Goal: Task Accomplishment & Management: Use online tool/utility

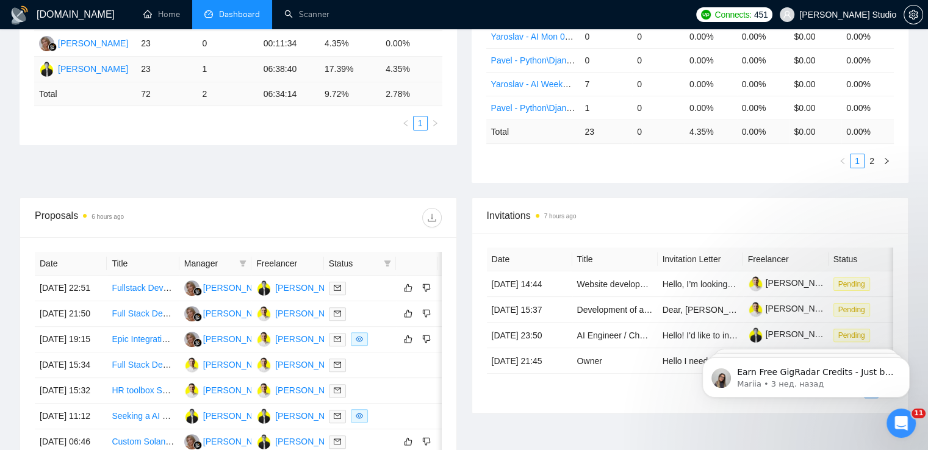
scroll to position [183, 0]
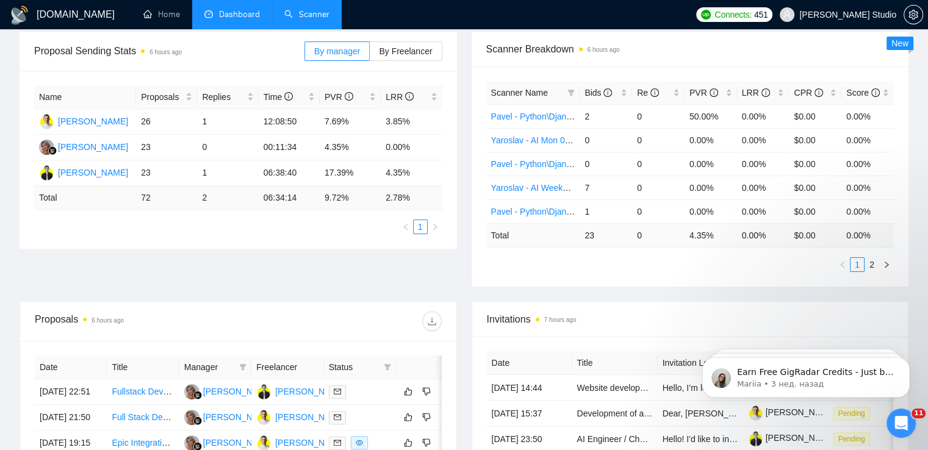
click at [304, 20] on link "Scanner" at bounding box center [306, 14] width 45 height 10
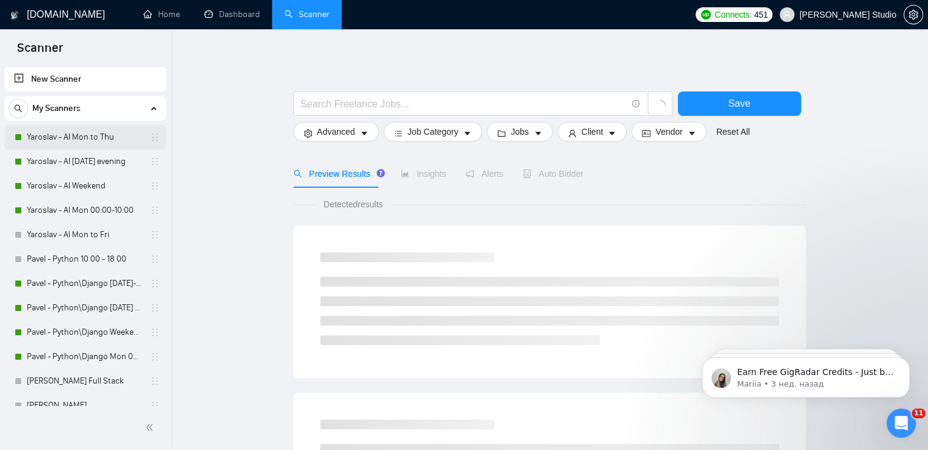
click at [63, 143] on link "Yaroslav - AI Mon to Thu" at bounding box center [85, 137] width 116 height 24
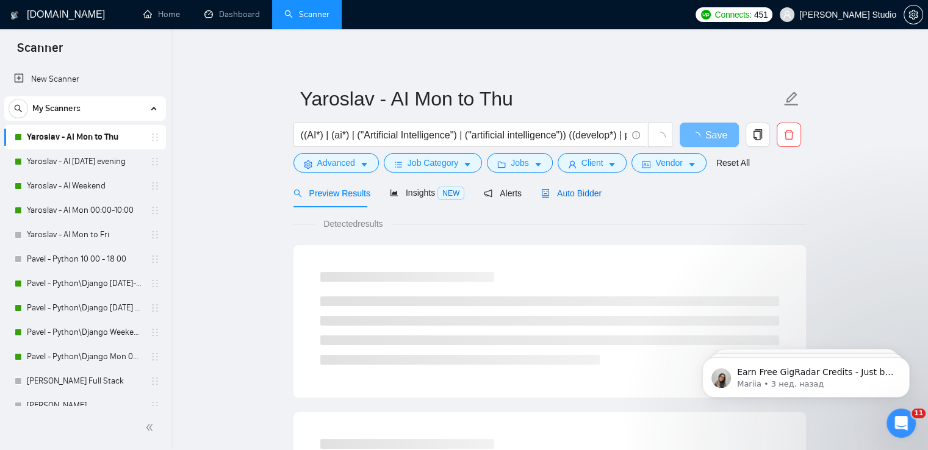
click at [572, 193] on span "Auto Bidder" at bounding box center [571, 194] width 60 height 10
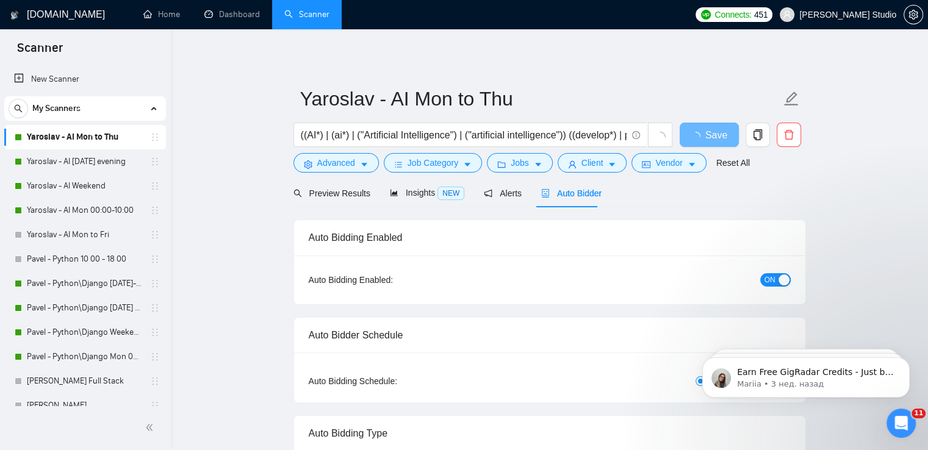
radio input "false"
radio input "true"
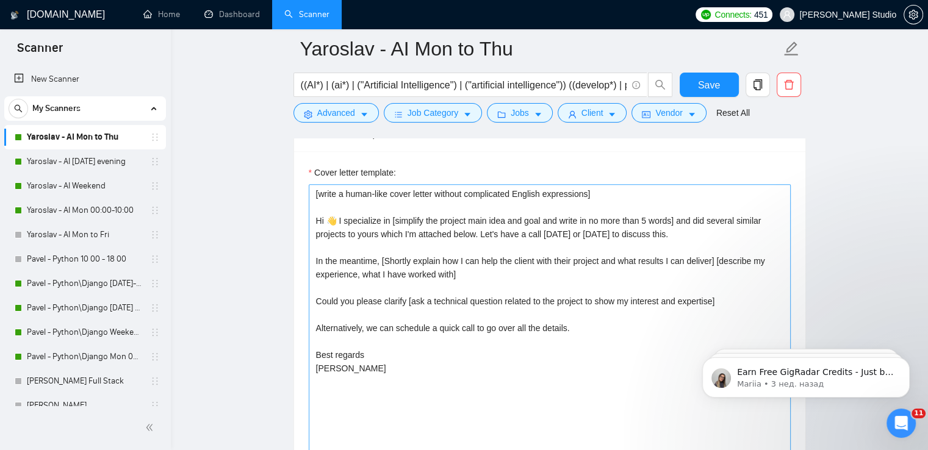
scroll to position [1525, 0]
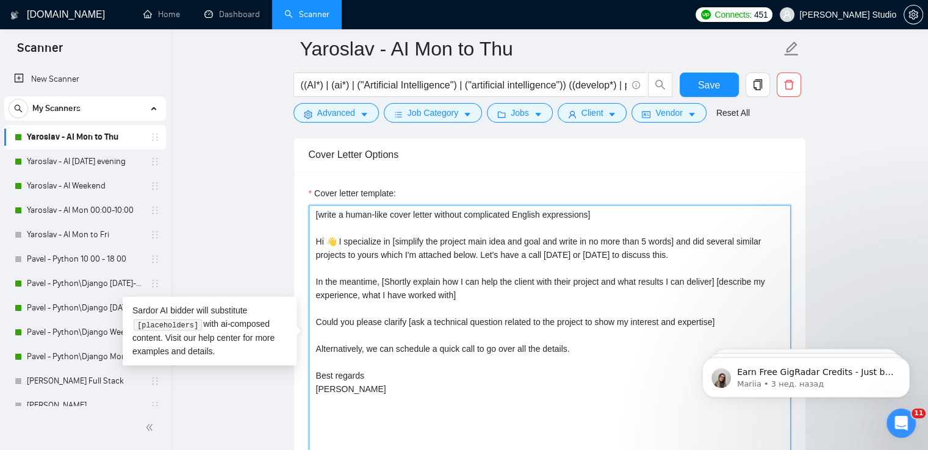
drag, startPoint x: 378, startPoint y: 376, endPoint x: 364, endPoint y: 352, distance: 27.9
click at [364, 352] on textarea "[write a human-like cover letter without complicated English expressions] Hi 👋 …" at bounding box center [550, 342] width 482 height 275
click at [440, 345] on textarea "[write a human-like cover letter without complicated English expressions] Hi 👋 …" at bounding box center [550, 342] width 482 height 275
drag, startPoint x: 582, startPoint y: 348, endPoint x: 315, endPoint y: 218, distance: 297.4
click at [315, 218] on textarea "[write a human-like cover letter without complicated English expressions] Hi 👋 …" at bounding box center [550, 342] width 482 height 275
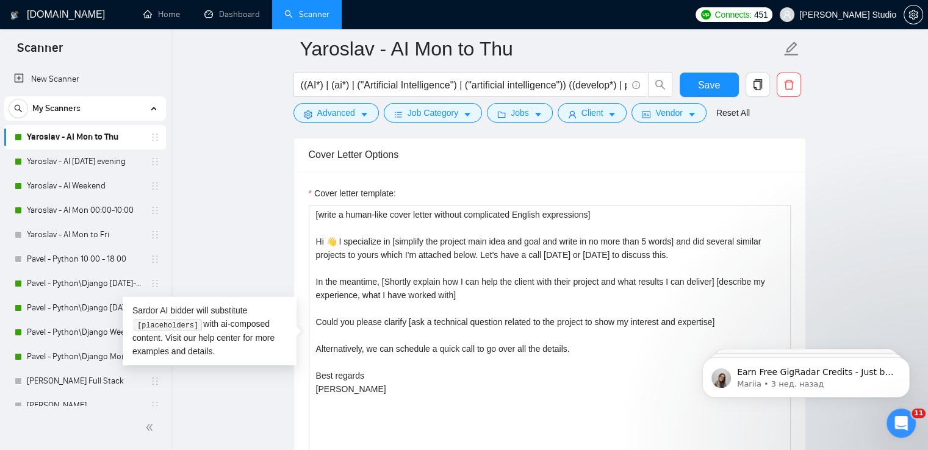
click at [247, 159] on main "Yaroslav - AI Mon to Thu ((AI*) | (ai*) | ("Artificial Intelligence") | ("artif…" at bounding box center [549, 365] width 718 height 3685
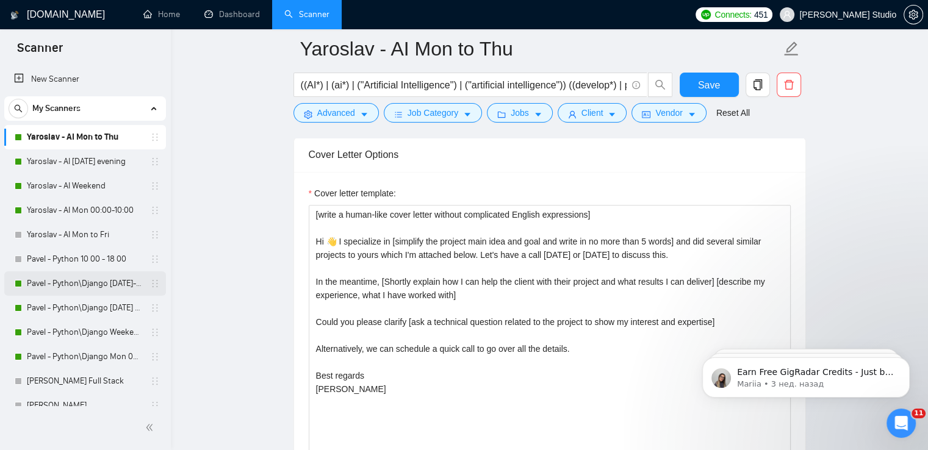
click at [73, 284] on link "Pavel - Python\Django [DATE]-[DATE] 18:00 - 10:00" at bounding box center [85, 284] width 116 height 24
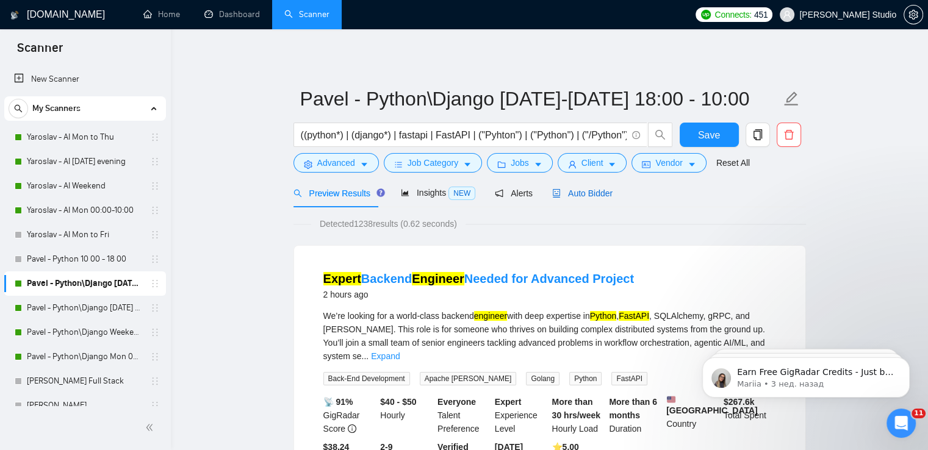
click at [595, 192] on span "Auto Bidder" at bounding box center [582, 194] width 60 height 10
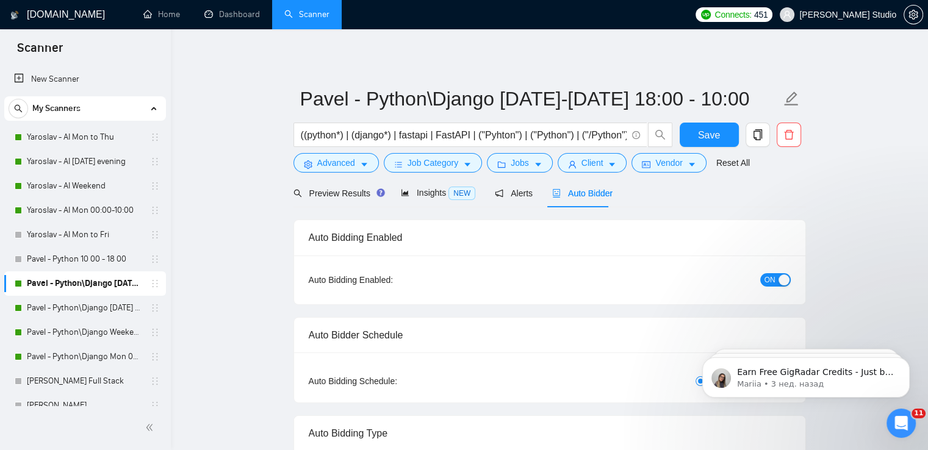
radio input "false"
radio input "true"
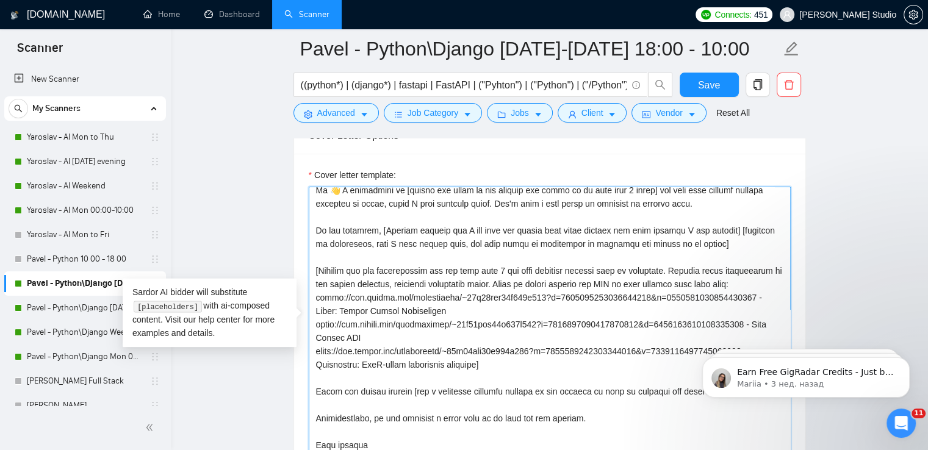
scroll to position [81, 0]
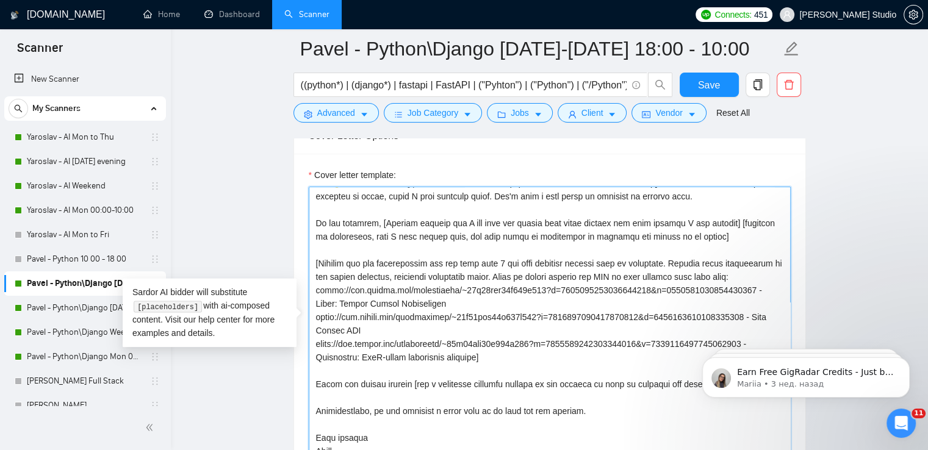
drag, startPoint x: 312, startPoint y: 192, endPoint x: 580, endPoint y: 386, distance: 330.7
click at [580, 386] on textarea "Cover letter template:" at bounding box center [550, 324] width 482 height 275
